Goal: Communication & Community: Answer question/provide support

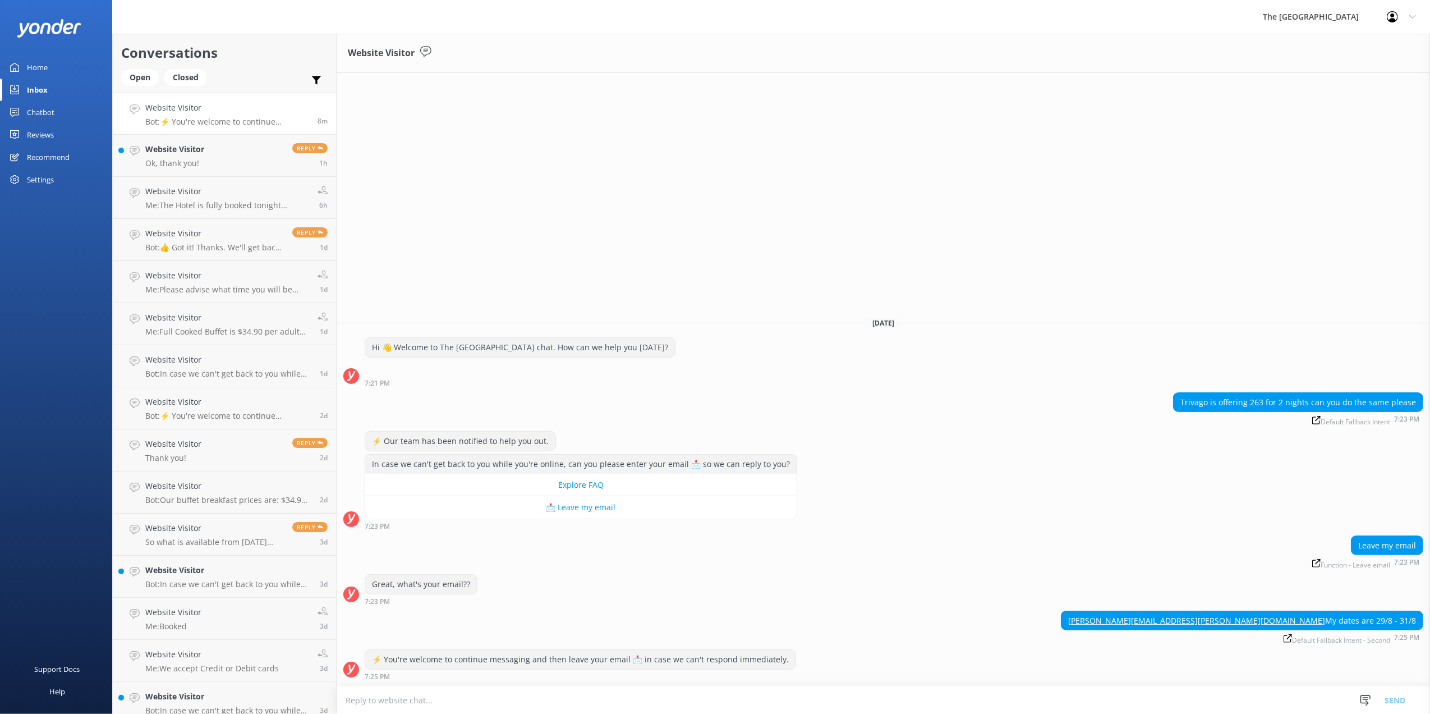
click at [582, 695] on textarea at bounding box center [884, 699] width 1094 height 27
click at [750, 704] on textarea at bounding box center [884, 699] width 1094 height 27
type textarea "h"
click at [431, 699] on textarea "Hi, we can do 1" at bounding box center [884, 700] width 1094 height 28
type textarea "Hi, we can match the rate only for the Deluxe King Studio room type. if you8 wi…"
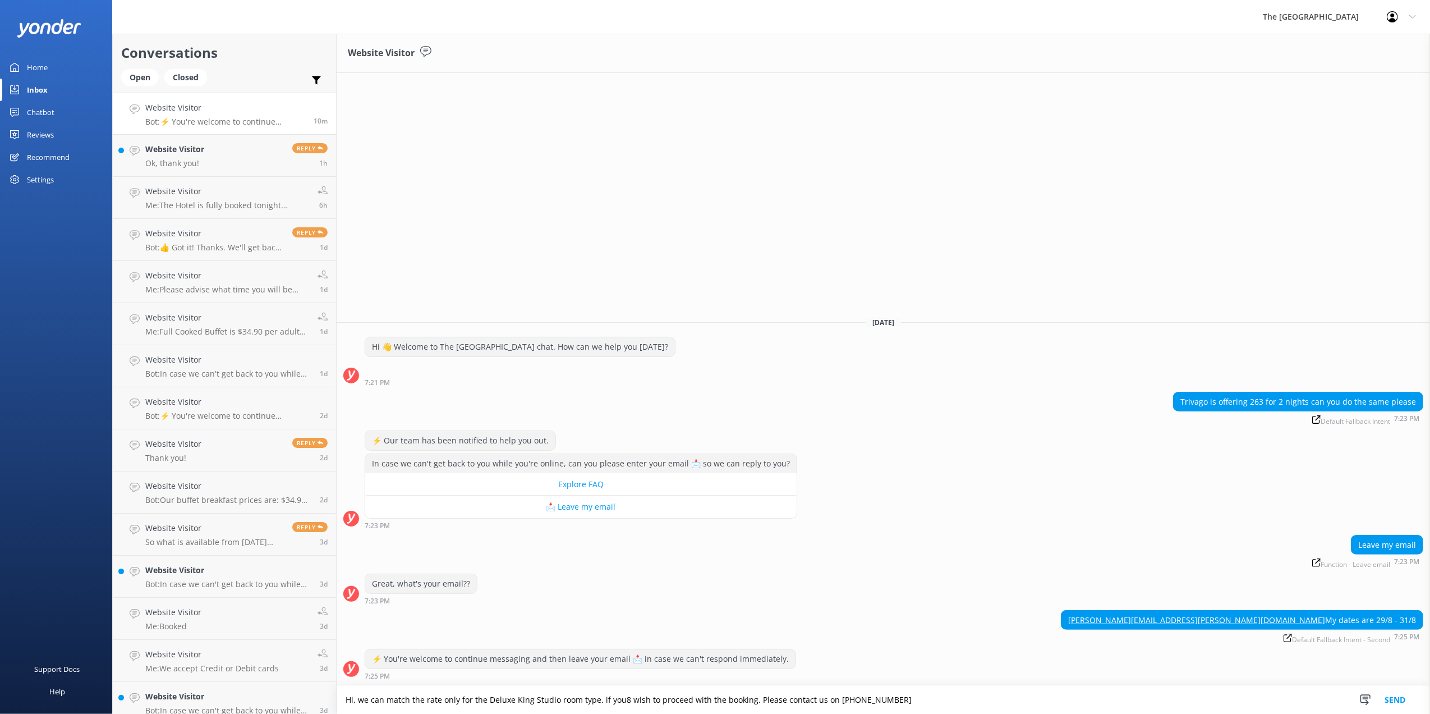
click at [1394, 696] on button "Send" at bounding box center [1395, 700] width 42 height 28
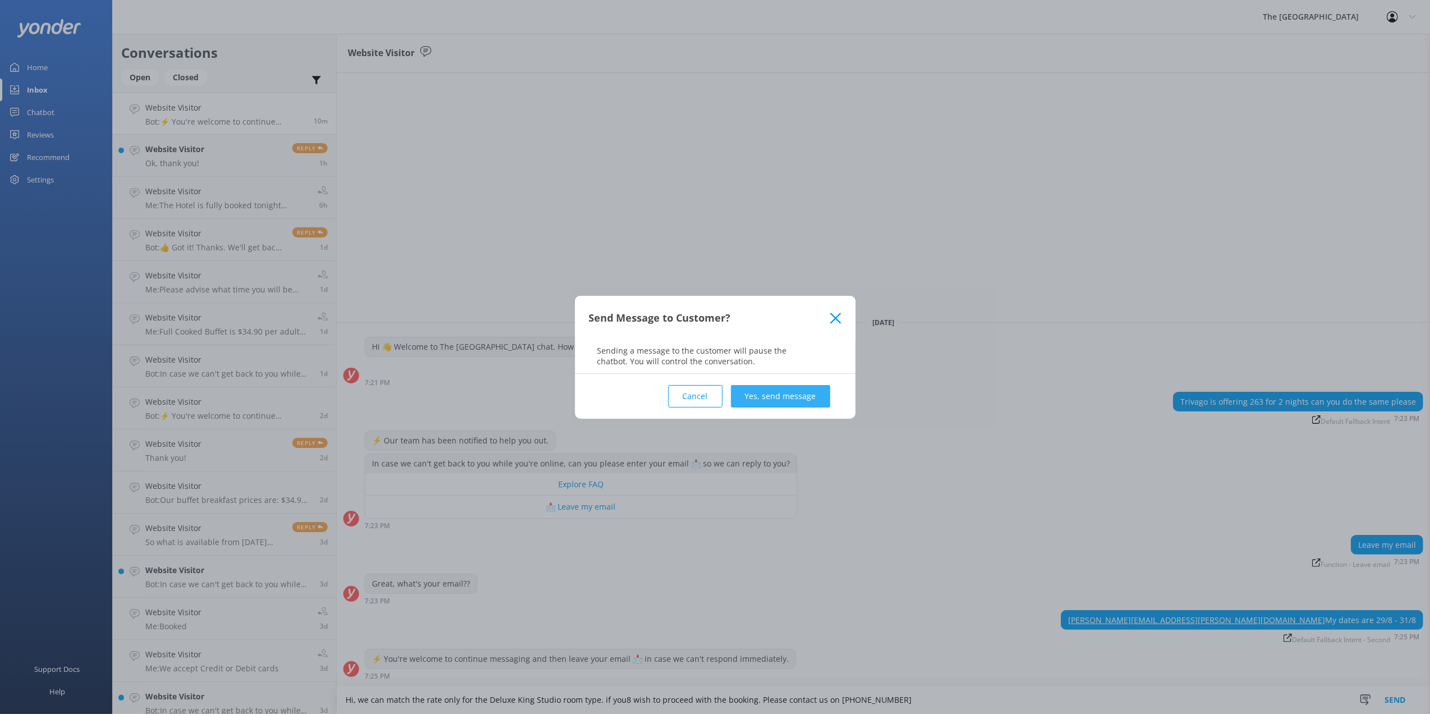
click at [775, 396] on button "Yes, send message" at bounding box center [780, 396] width 99 height 22
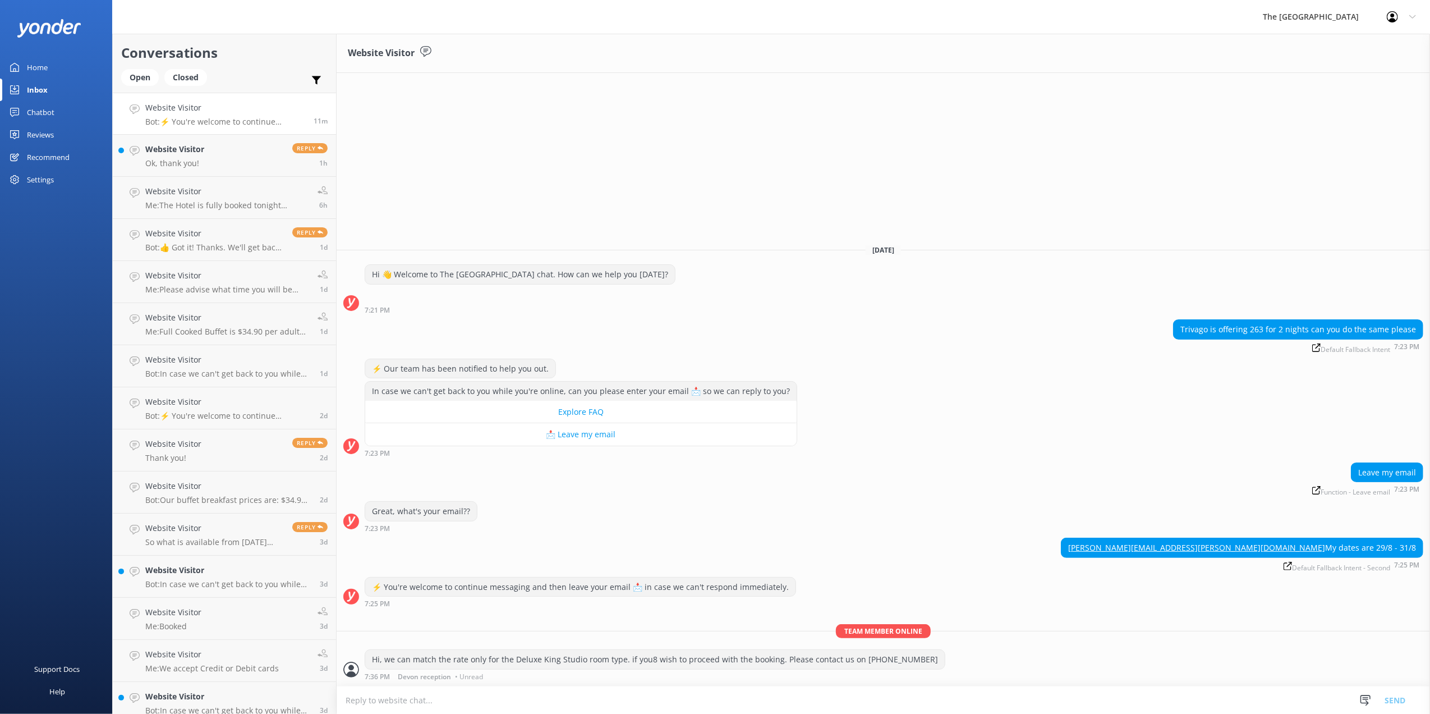
click at [1018, 544] on div "[PERSON_NAME][EMAIL_ADDRESS][PERSON_NAME][DOMAIN_NAME] My dates are 29/8 - 31/8…" at bounding box center [884, 555] width 1094 height 34
